Goal: Answer question/provide support

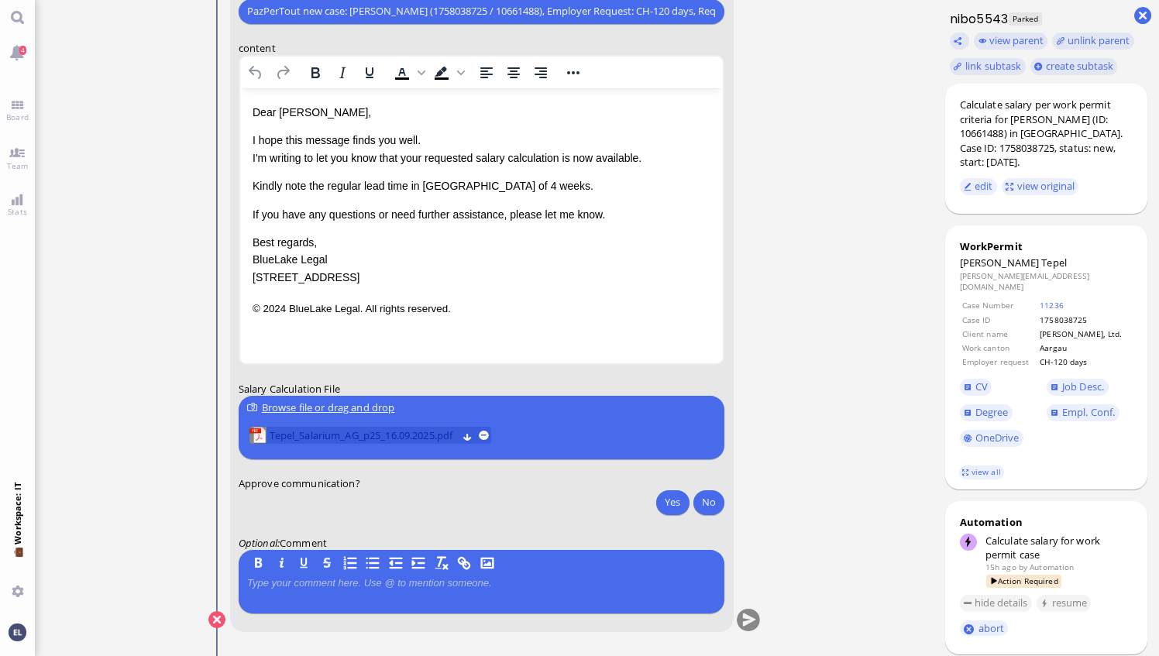
click at [380, 431] on span "Tepel_Salarium_AG_p25_16.09.2025.pdf" at bounding box center [363, 435] width 187 height 17
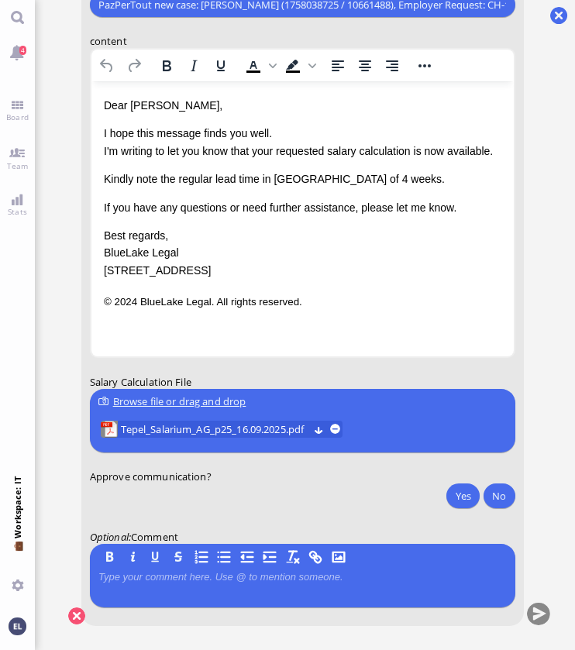
scroll to position [-155, 0]
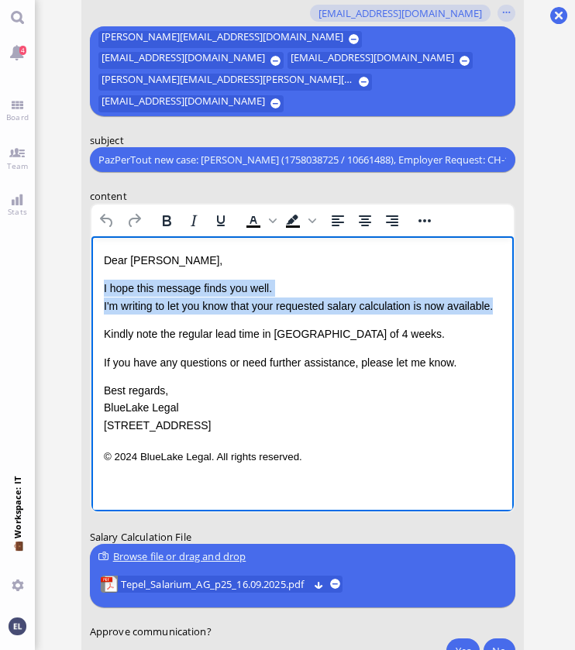
drag, startPoint x: 499, startPoint y: 306, endPoint x: 98, endPoint y: 286, distance: 401.8
click at [98, 286] on html "Dear [PERSON_NAME], I hope this message finds you well. I'm writing to let you …" at bounding box center [302, 359] width 422 height 246
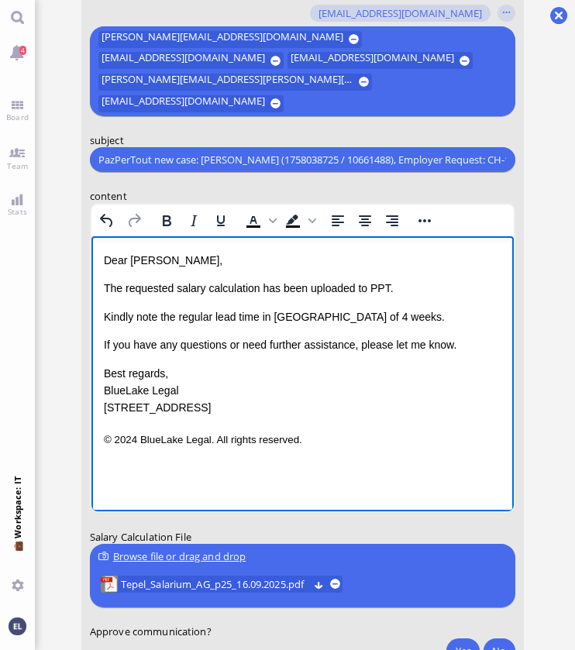
click at [332, 319] on span "Kindly note the regular lead time in [GEOGRAPHIC_DATA] of 4 weeks." at bounding box center [273, 317] width 341 height 12
click at [363, 317] on span "Kindly note the regular lead time in [GEOGRAPHIC_DATA] of 5 weeks." at bounding box center [273, 317] width 341 height 12
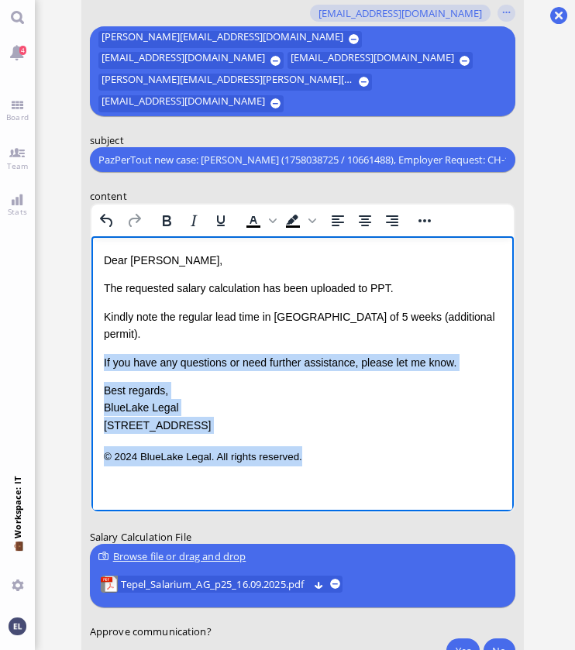
drag, startPoint x: 308, startPoint y: 442, endPoint x: 142, endPoint y: 577, distance: 213.7
click at [91, 340] on html "Dear [PERSON_NAME], The requested salary calculation has been uploaded to PPT. …" at bounding box center [302, 359] width 422 height 246
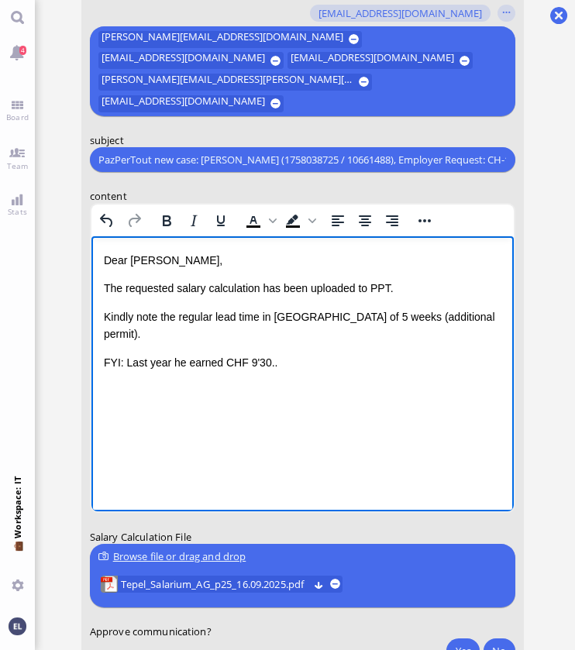
click at [365, 387] on html "Dear [PERSON_NAME], The requested salary calculation has been uploaded to PPT. …" at bounding box center [302, 311] width 422 height 150
drag, startPoint x: 263, startPoint y: 345, endPoint x: 286, endPoint y: 363, distance: 29.3
click at [263, 354] on p "FYI: Last year he earned CHF 9'30.." at bounding box center [301, 362] width 397 height 17
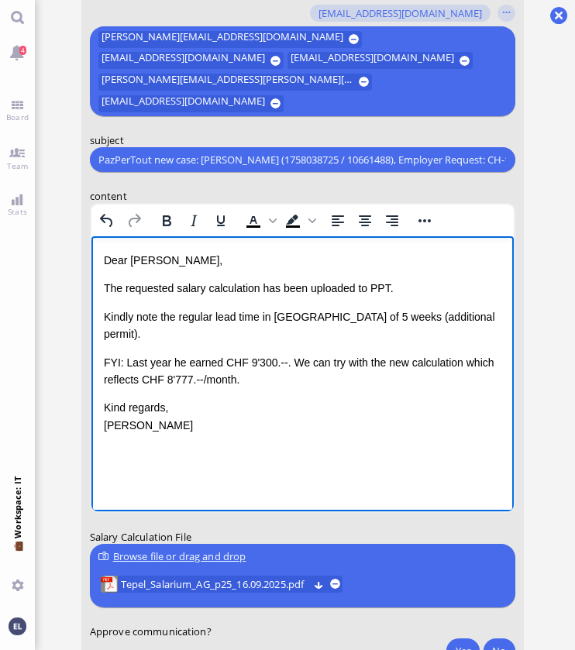
scroll to position [0, 0]
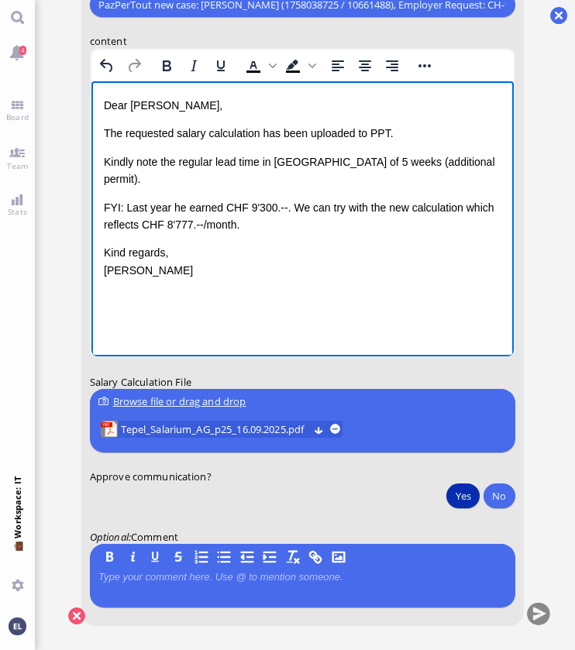
click at [465, 496] on button "Yes" at bounding box center [462, 495] width 33 height 25
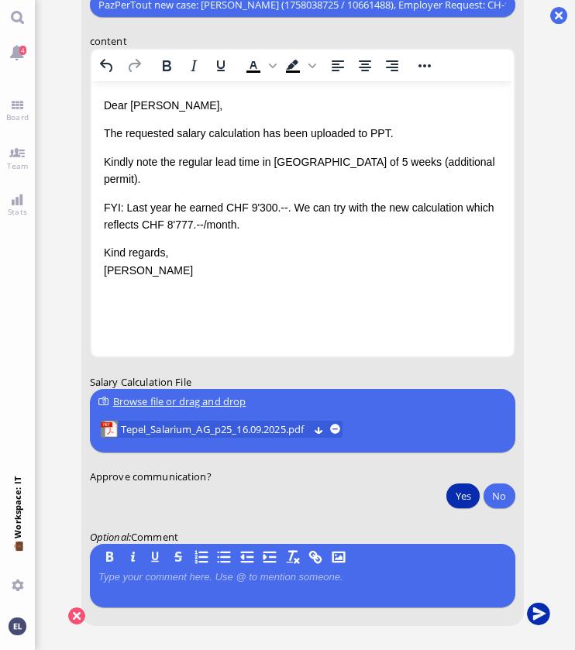
click at [539, 614] on button "submit" at bounding box center [537, 614] width 23 height 23
